Goal: Find specific page/section: Find specific page/section

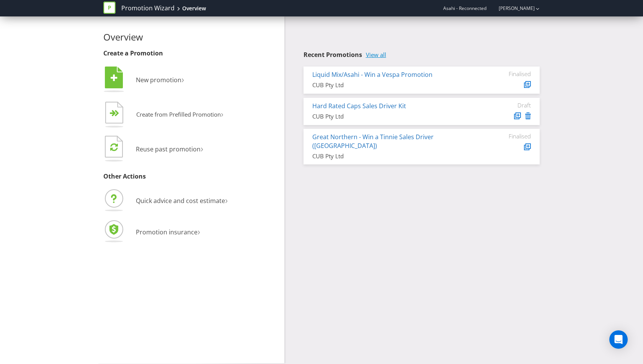
click at [374, 55] on link "View all" at bounding box center [376, 55] width 20 height 7
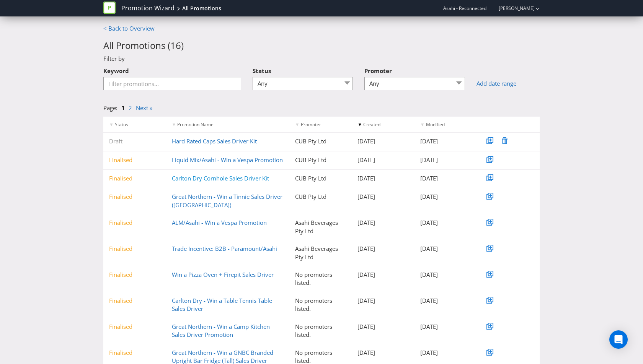
click at [245, 176] on link "Carlton Dry Cornhole Sales Driver Kit" at bounding box center [220, 178] width 97 height 8
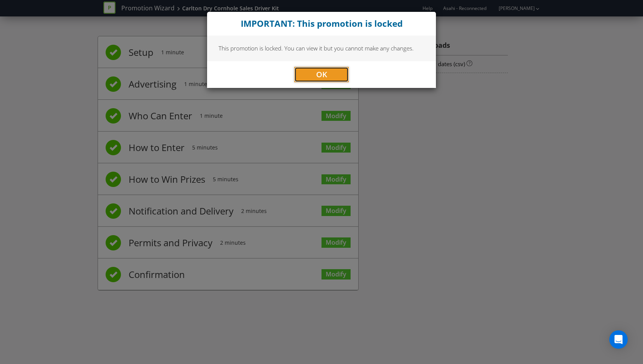
click at [318, 72] on span "OK" at bounding box center [321, 74] width 11 height 10
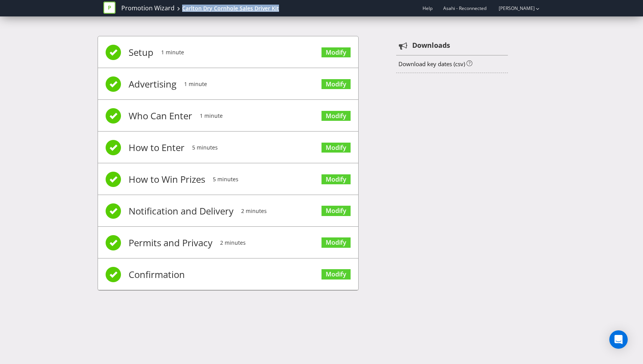
drag, startPoint x: 308, startPoint y: 11, endPoint x: 182, endPoint y: 10, distance: 125.9
click at [182, 10] on div "Promotion Wizard Carlton Dry Cornhole Sales Driver Kit Help Asahi - Reconnected…" at bounding box center [321, 8] width 436 height 16
click at [149, 4] on div "Promotion Wizard Carlton Dry Cornhole Sales Driver Kit" at bounding box center [193, 8] width 181 height 16
click at [151, 11] on link "Promotion Wizard" at bounding box center [147, 8] width 53 height 9
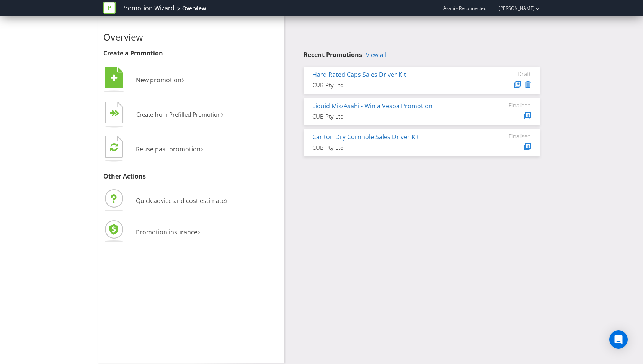
click at [134, 10] on link "Promotion Wizard" at bounding box center [147, 8] width 53 height 9
